Goal: Navigation & Orientation: Find specific page/section

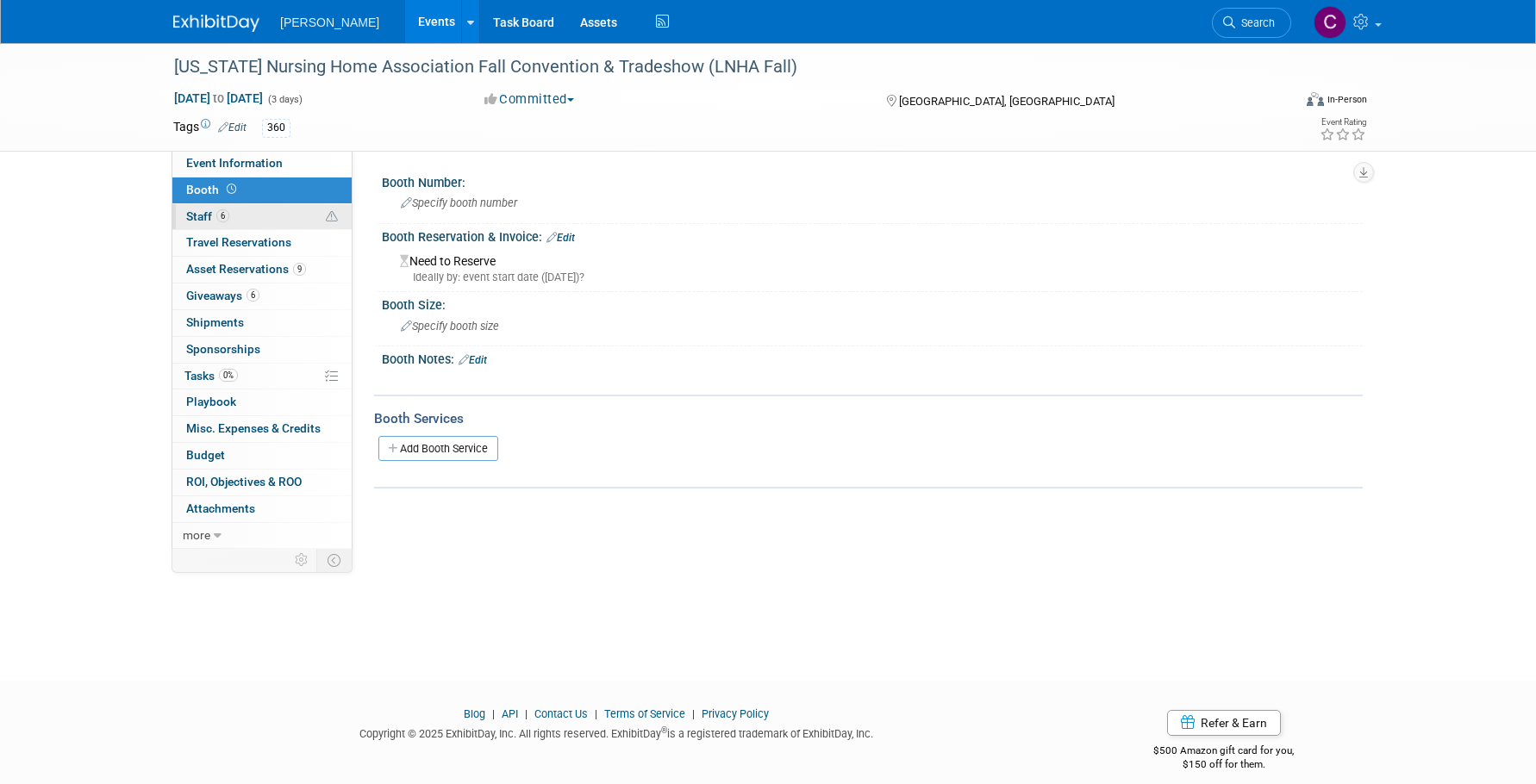
click at [250, 217] on link "6 Staff 6" at bounding box center [262, 217] width 179 height 26
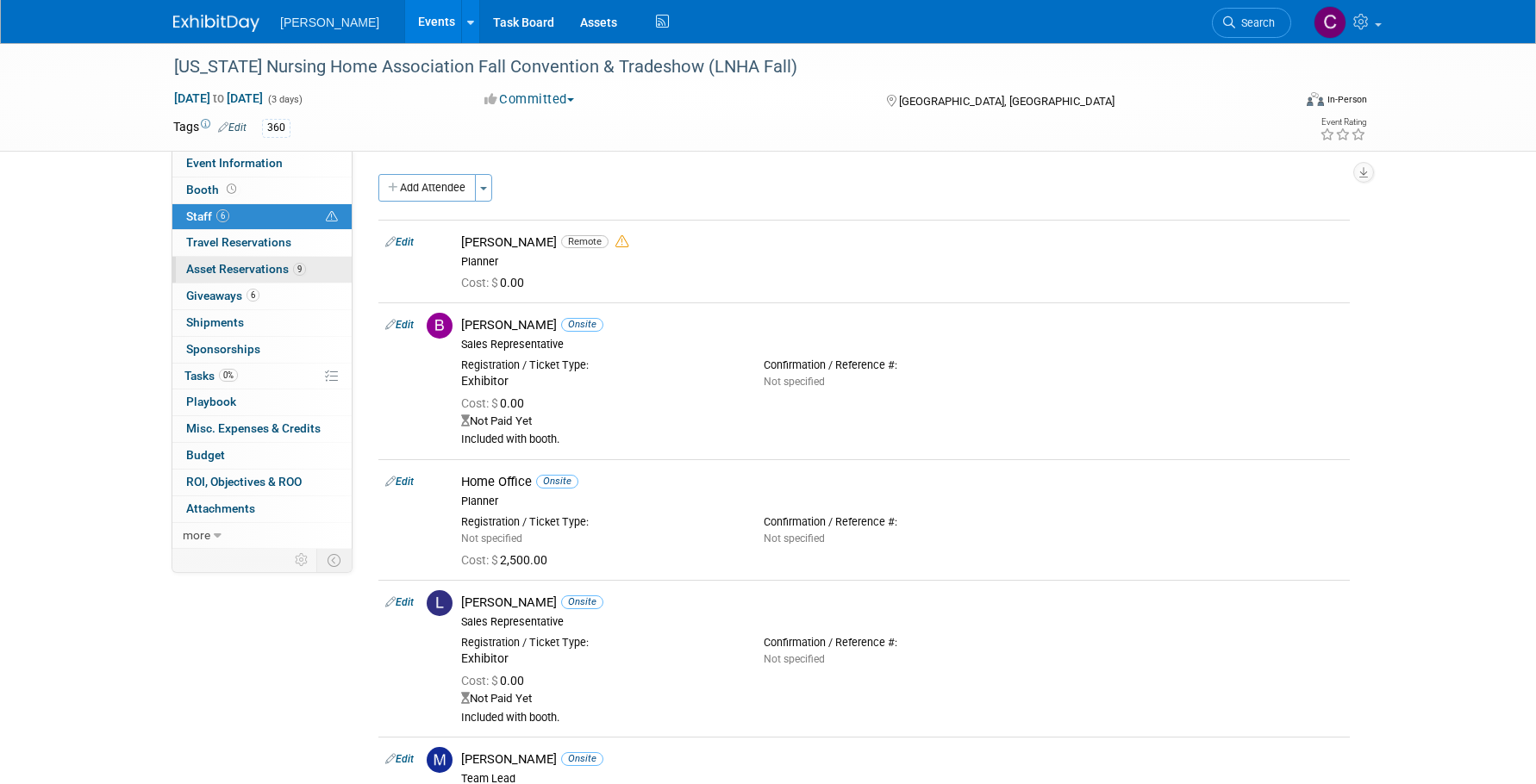
click at [245, 270] on span "Asset Reservations 9" at bounding box center [246, 269] width 119 height 14
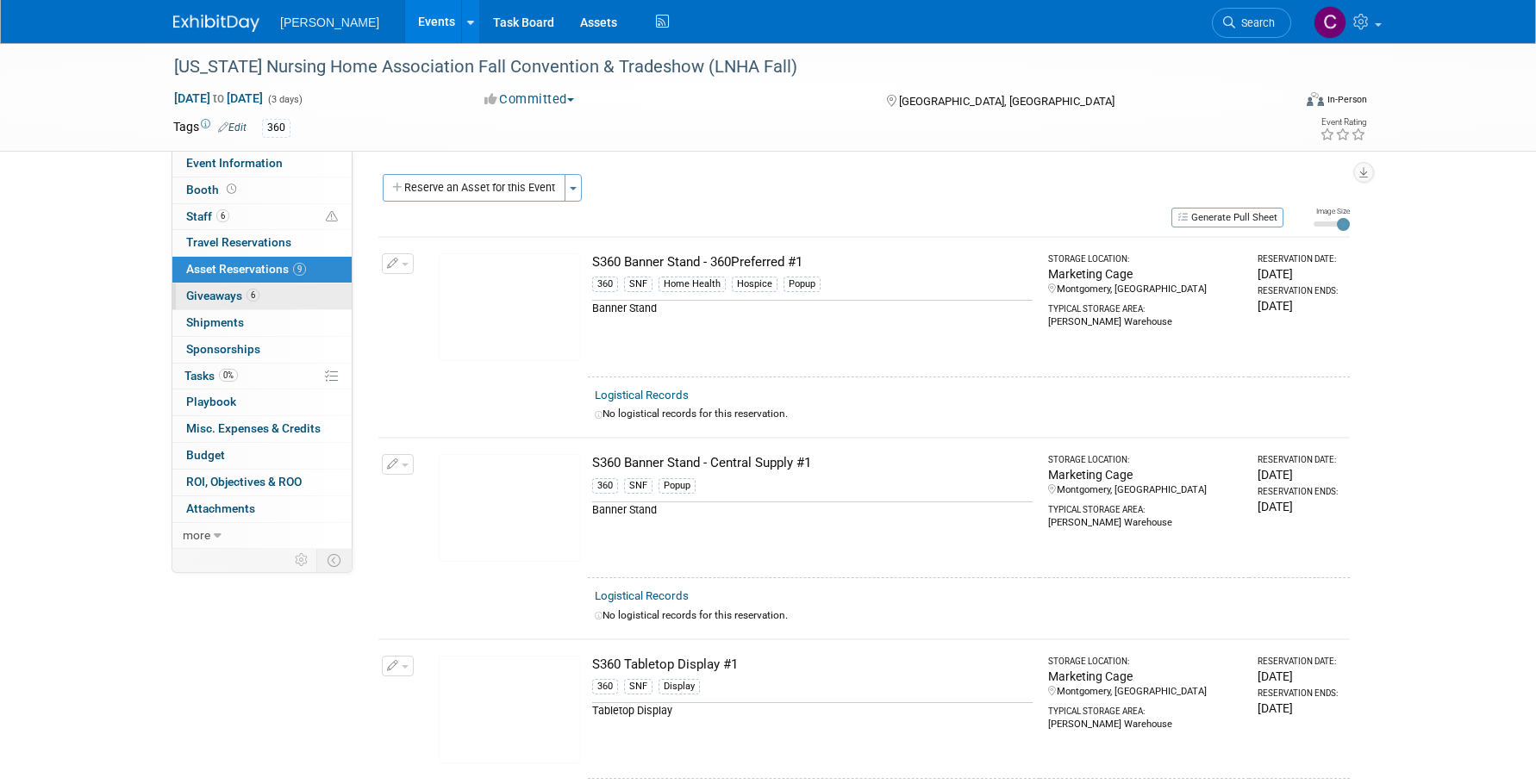
click at [225, 293] on span "Giveaways 6" at bounding box center [223, 295] width 74 height 14
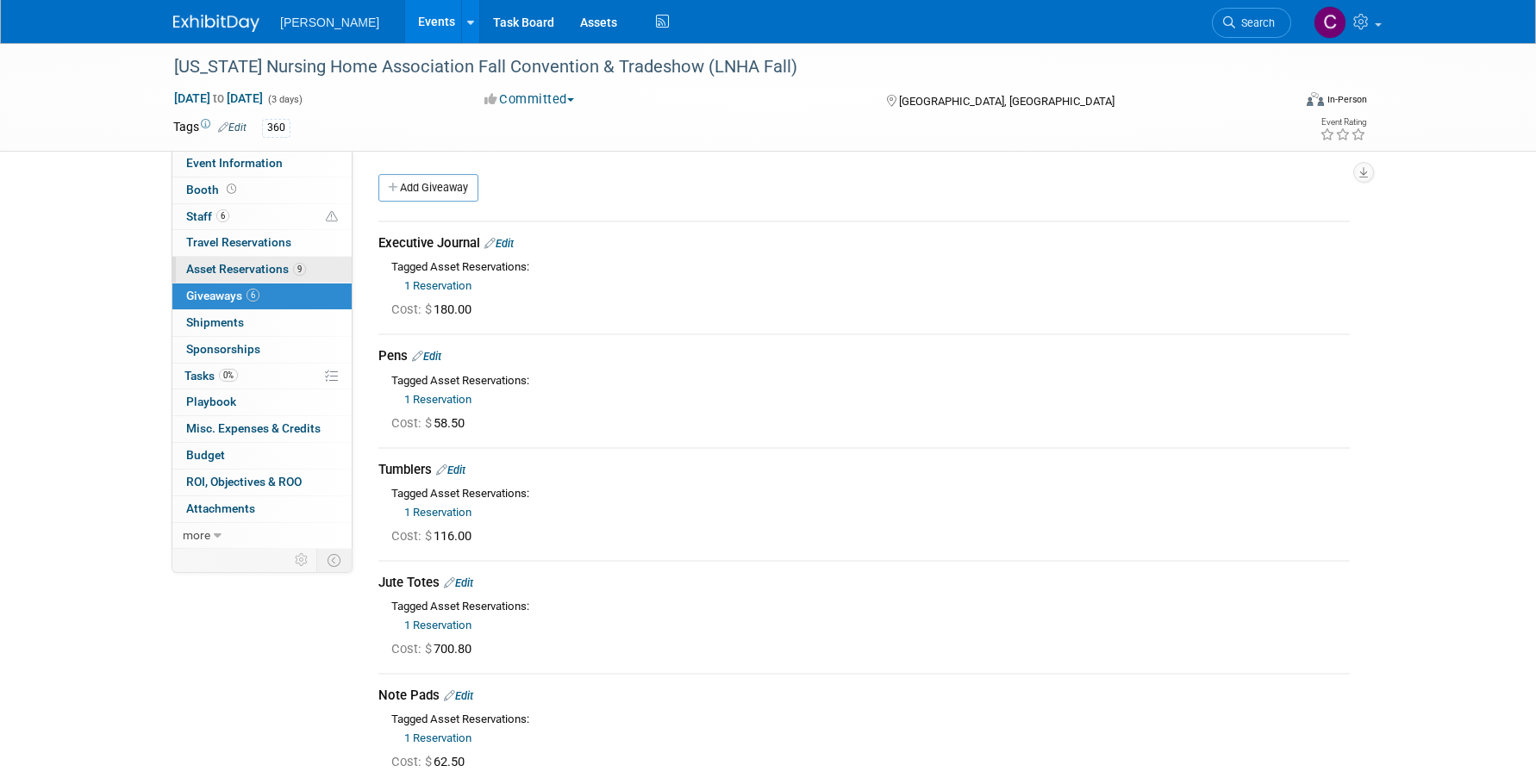
click at [215, 265] on span "Asset Reservations 9" at bounding box center [246, 269] width 119 height 14
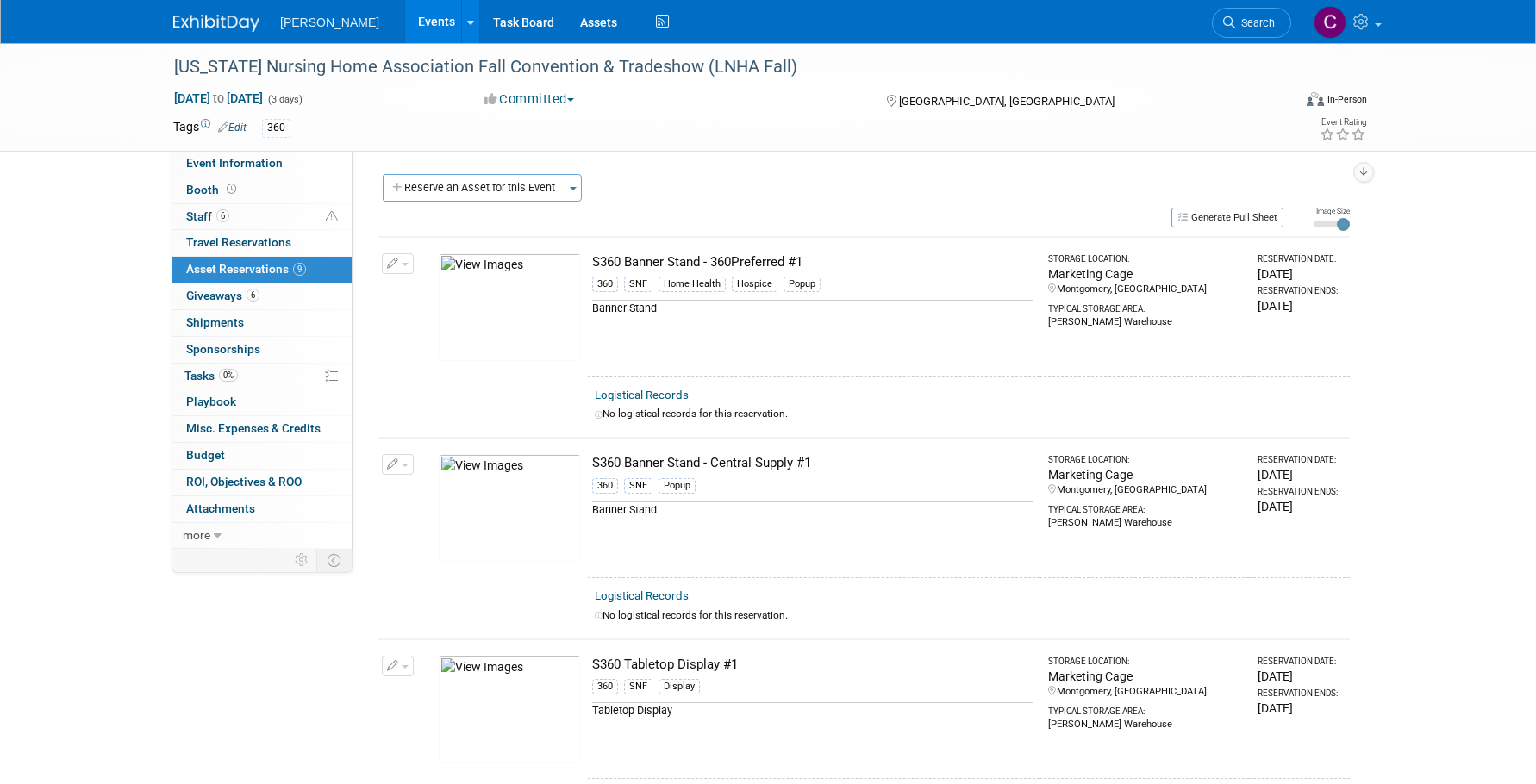
click at [227, 22] on img at bounding box center [216, 23] width 87 height 17
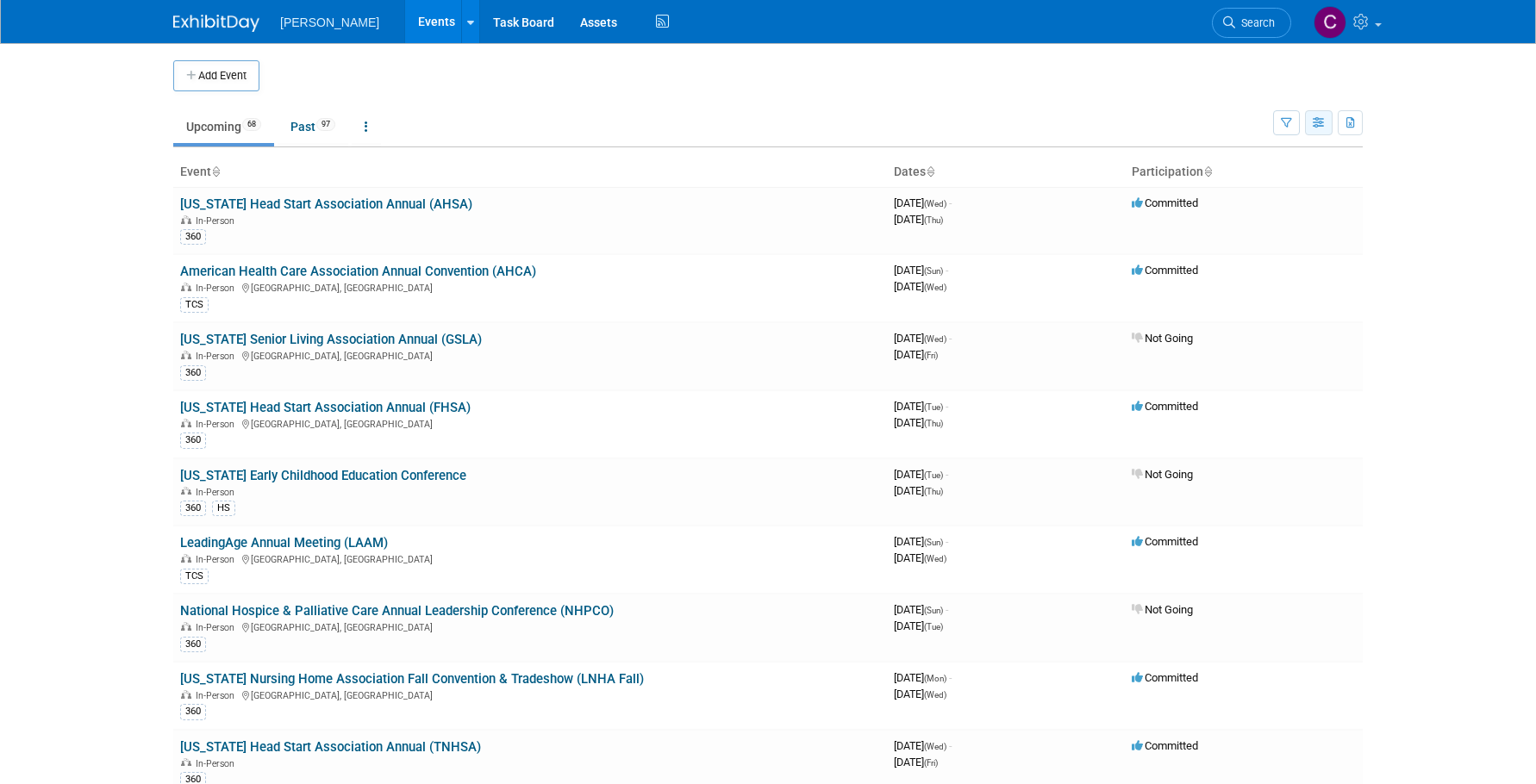
click at [1315, 121] on icon "button" at bounding box center [1319, 123] width 13 height 11
click at [1241, 235] on link "Calendar View" at bounding box center [1245, 236] width 144 height 24
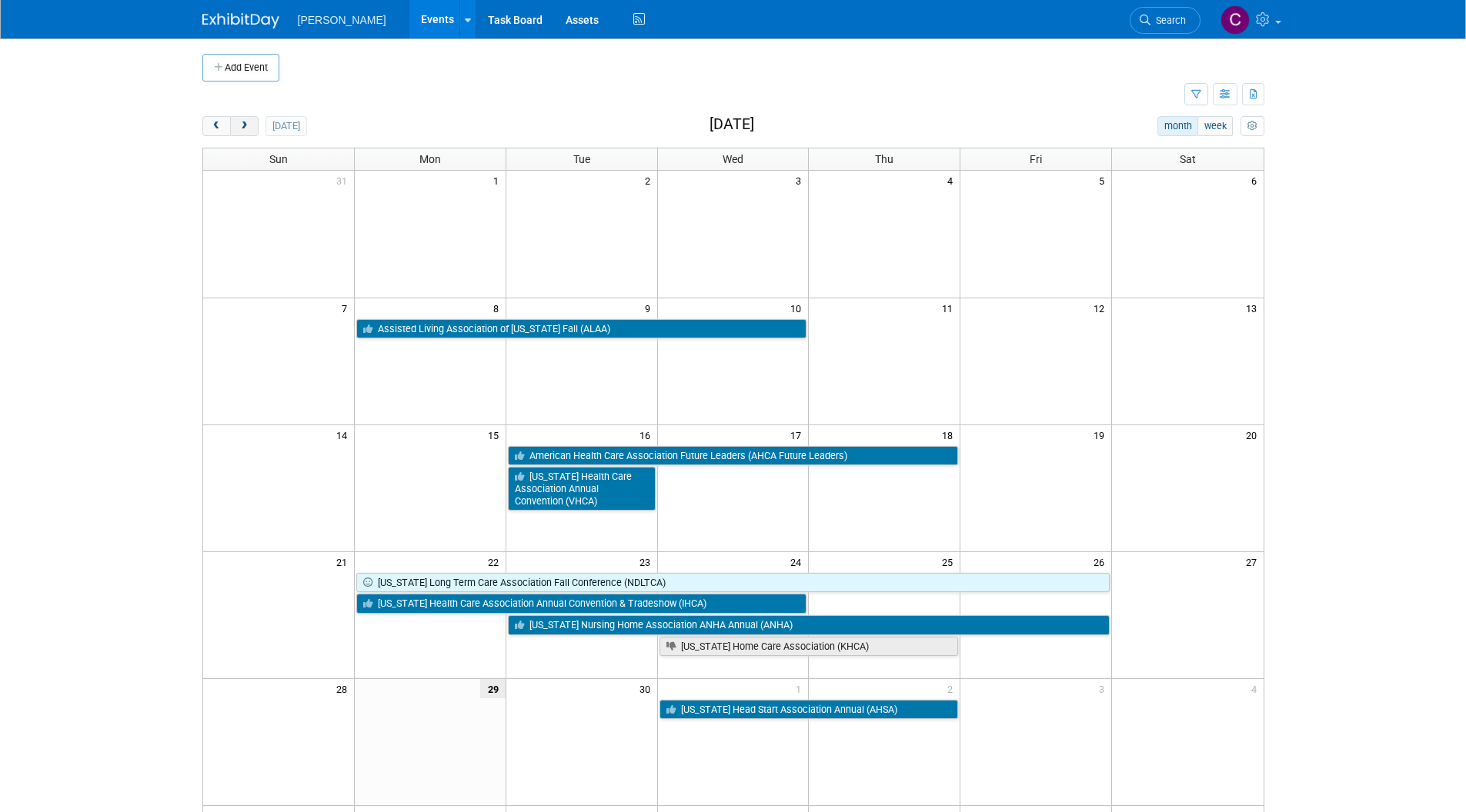
click at [244, 126] on span "next" at bounding box center [243, 126] width 12 height 10
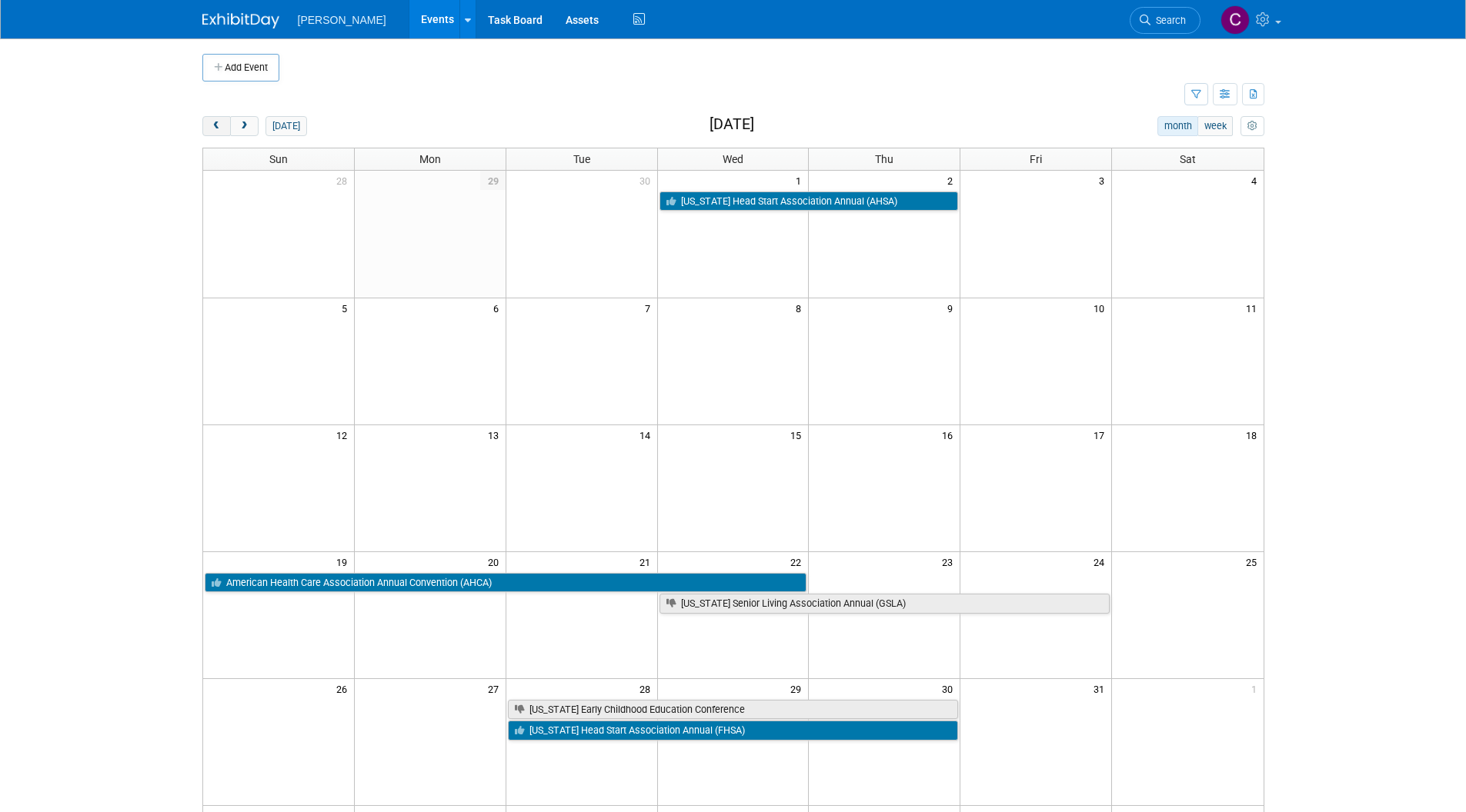
click at [215, 124] on span "prev" at bounding box center [216, 126] width 12 height 10
